Goal: Task Accomplishment & Management: Use online tool/utility

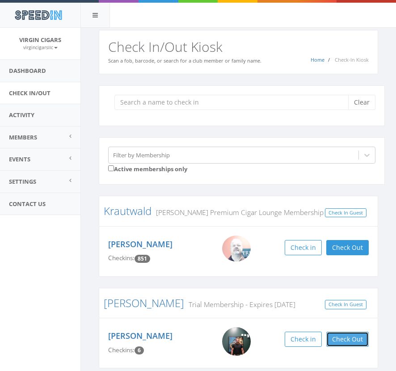
click at [345, 340] on button "Check Out" at bounding box center [347, 338] width 42 height 15
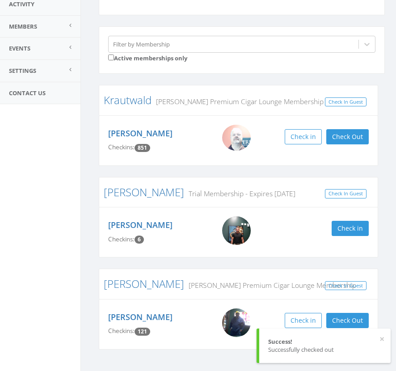
scroll to position [130, 0]
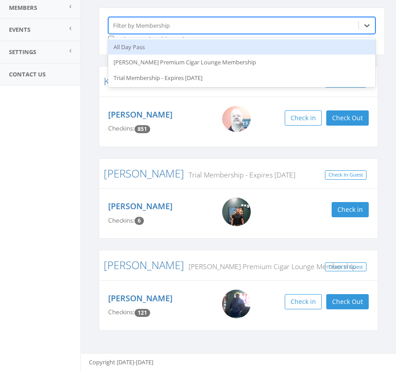
click at [213, 25] on div "Filter by Membership" at bounding box center [234, 25] width 250 height 14
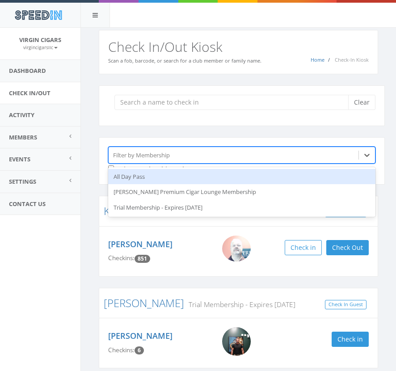
click at [237, 151] on div "Filter by Membership" at bounding box center [234, 155] width 250 height 14
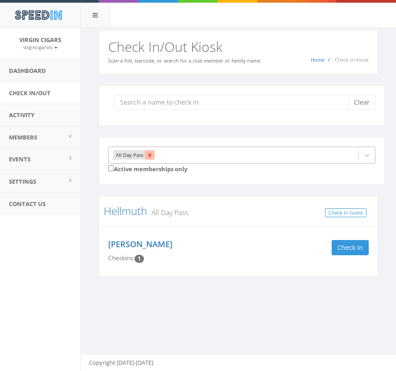
click at [152, 157] on icon at bounding box center [149, 155] width 6 height 6
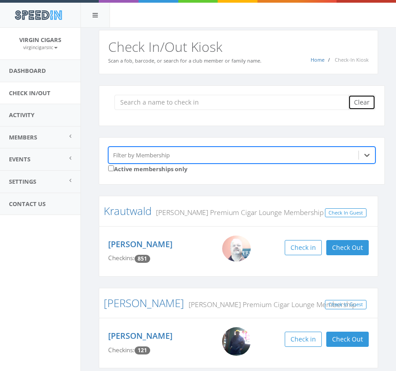
click at [364, 109] on button "Clear" at bounding box center [361, 102] width 27 height 15
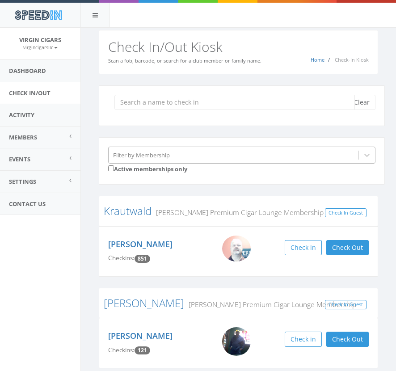
click at [329, 104] on input "search" at bounding box center [234, 102] width 240 height 15
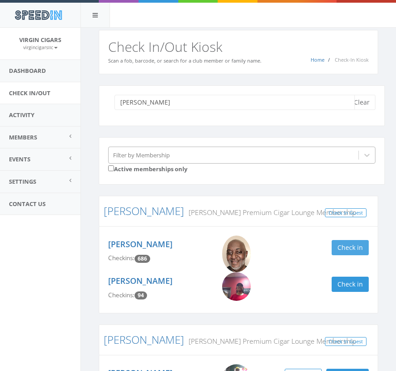
type input "[PERSON_NAME]"
click at [362, 248] on button "Check in" at bounding box center [349, 247] width 37 height 15
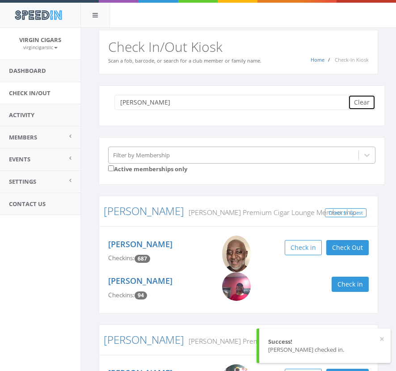
click at [365, 102] on button "Clear" at bounding box center [361, 102] width 27 height 15
